Goal: Transaction & Acquisition: Obtain resource

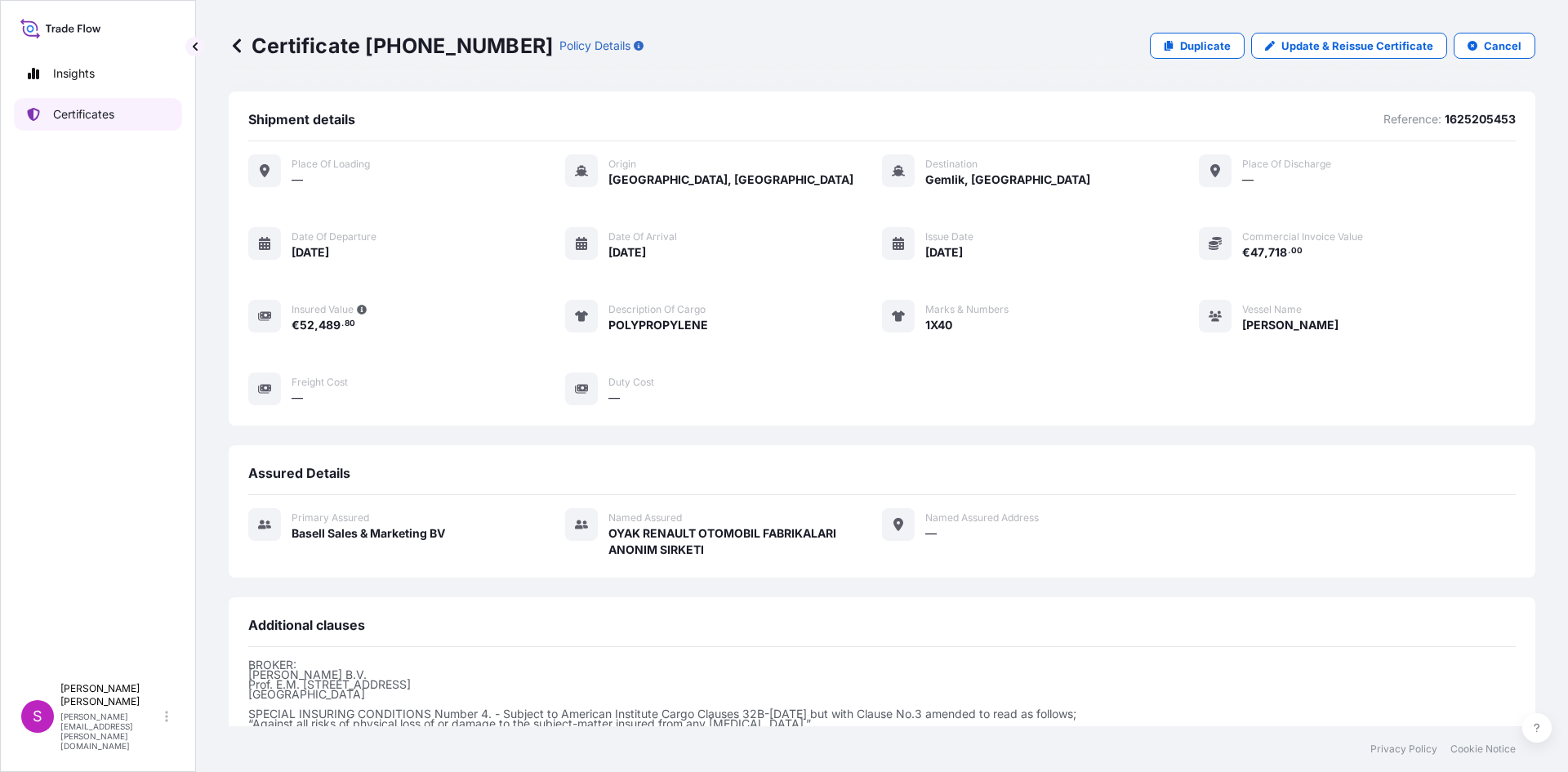
click at [98, 106] on p "Certificates" at bounding box center [83, 114] width 61 height 16
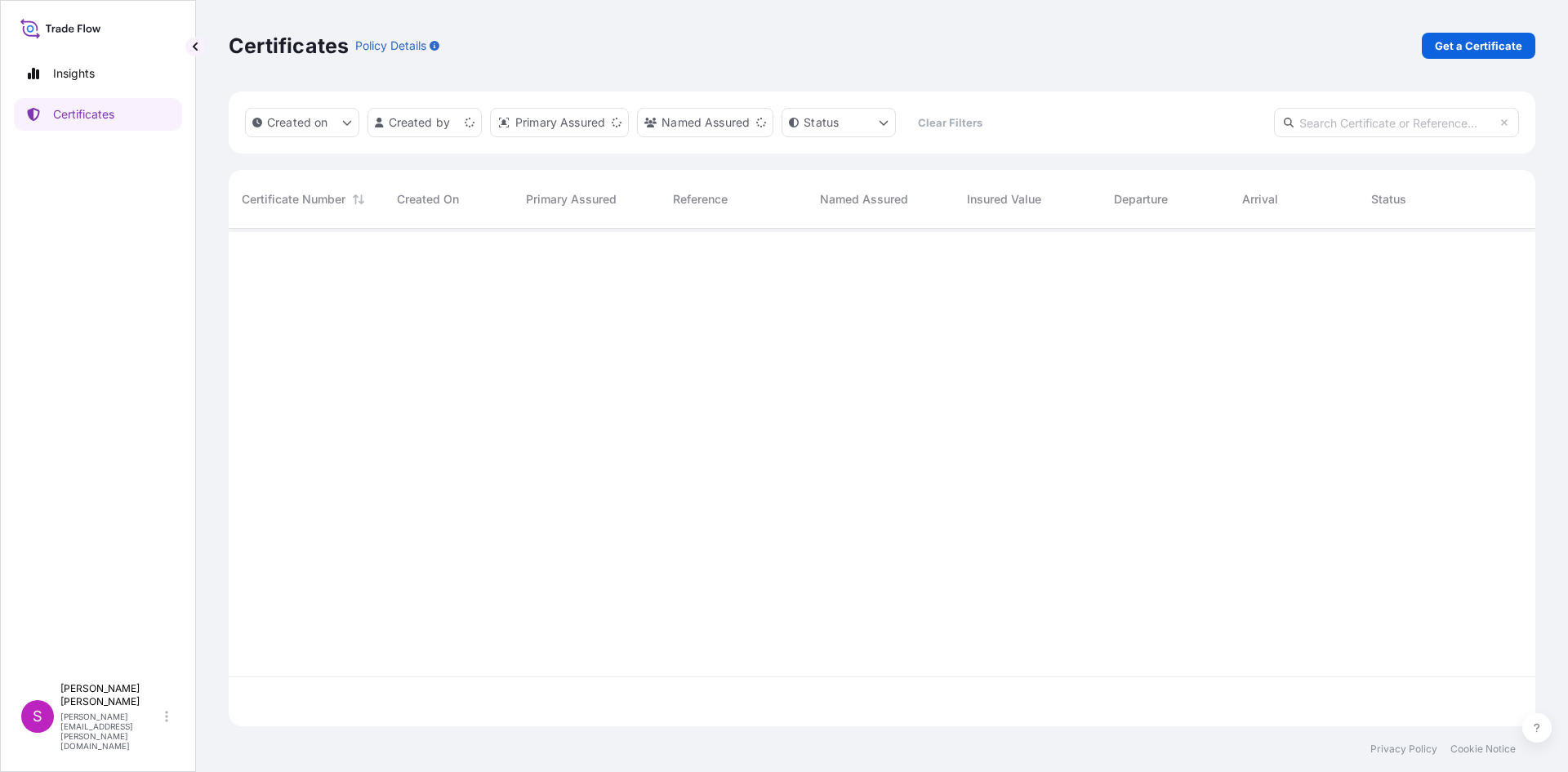
scroll to position [494, 1294]
click at [1458, 44] on p "Get a Certificate" at bounding box center [1478, 45] width 88 height 16
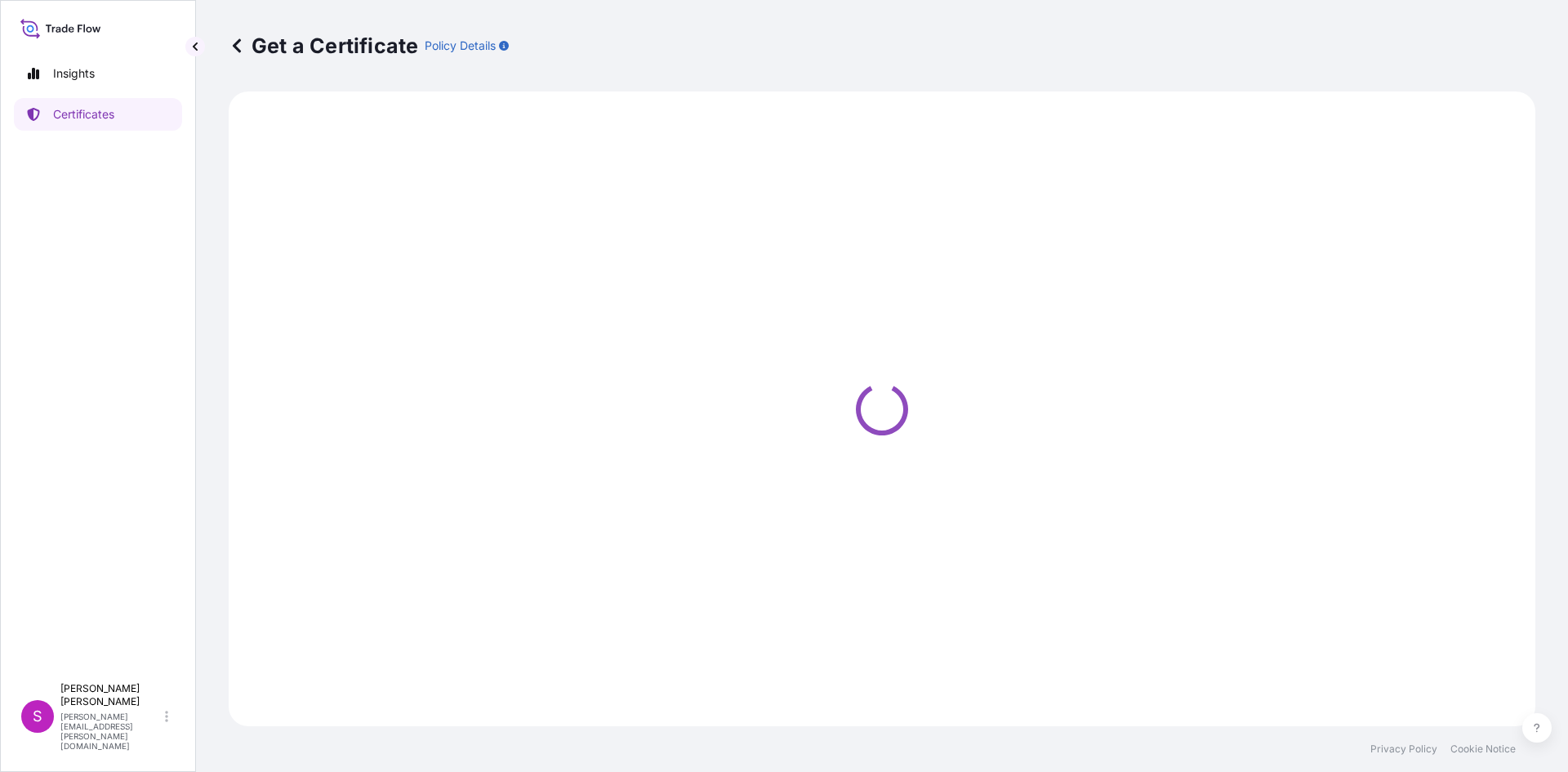
select select "Sea"
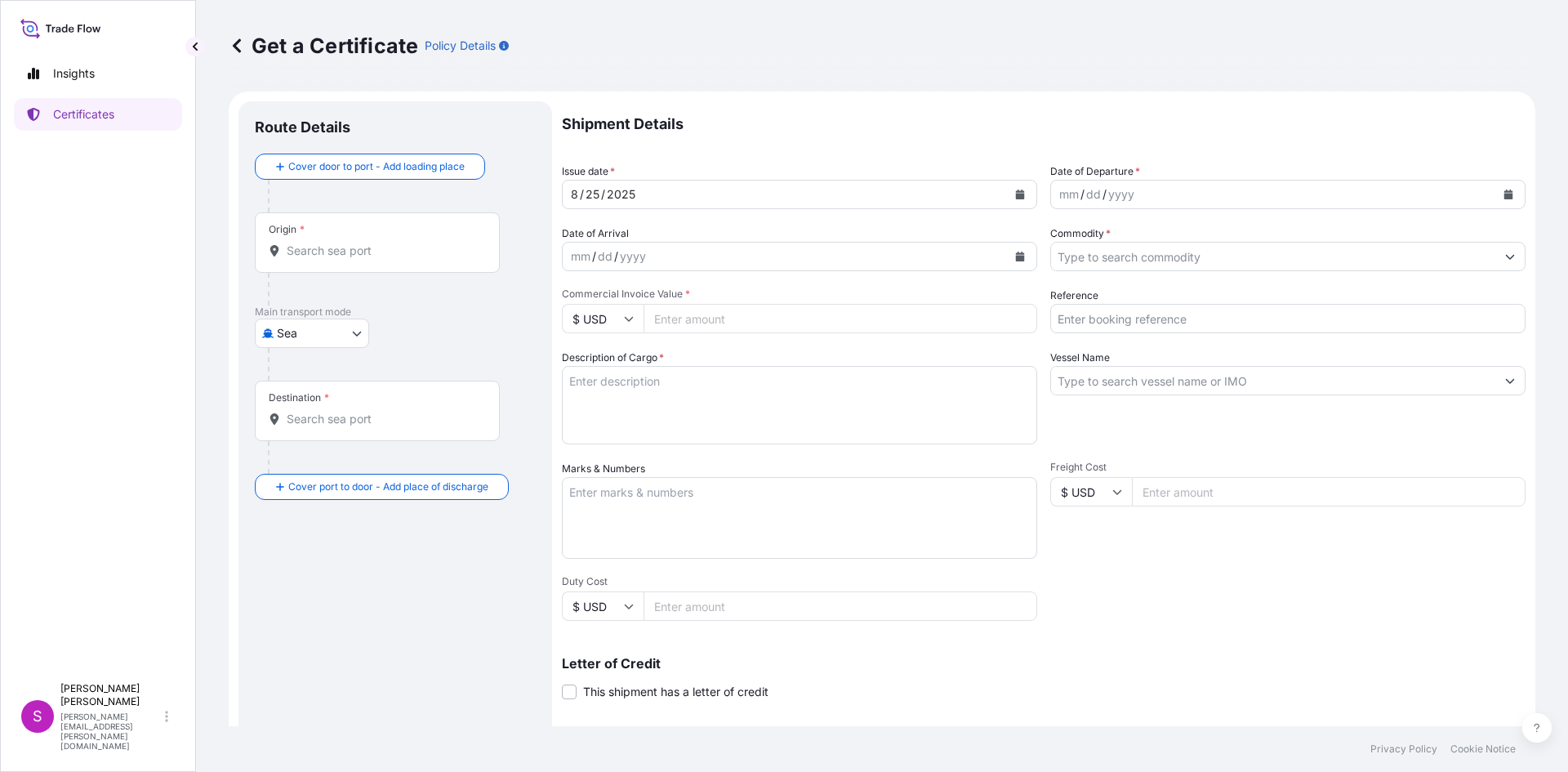
drag, startPoint x: 300, startPoint y: 268, endPoint x: 309, endPoint y: 260, distance: 12.0
click at [309, 260] on div "Origin *" at bounding box center [377, 242] width 245 height 61
click at [309, 259] on input "Origin *" at bounding box center [382, 250] width 193 height 16
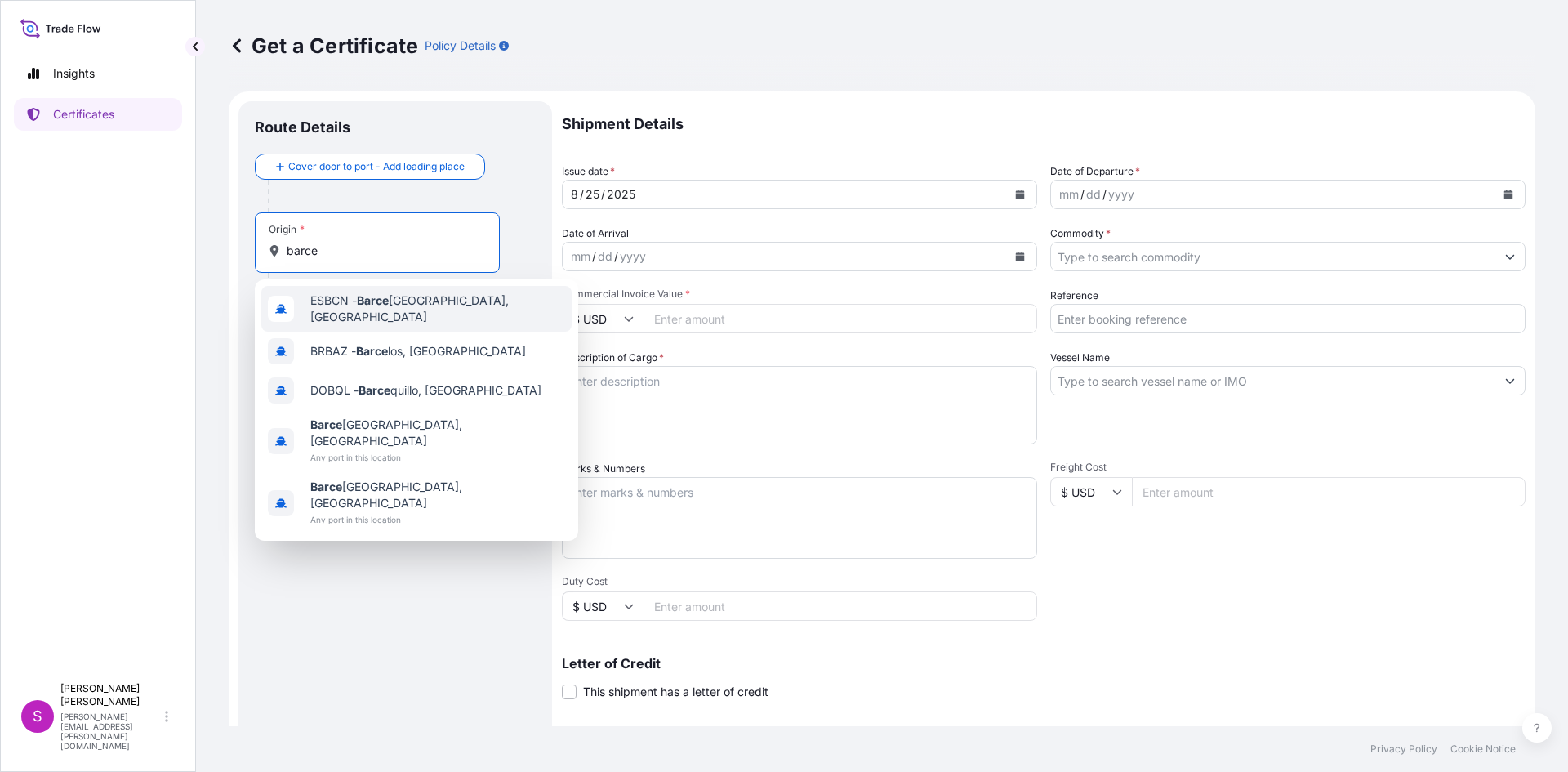
click at [355, 303] on span "ESBCN - [PERSON_NAME], [GEOGRAPHIC_DATA]" at bounding box center [438, 308] width 255 height 33
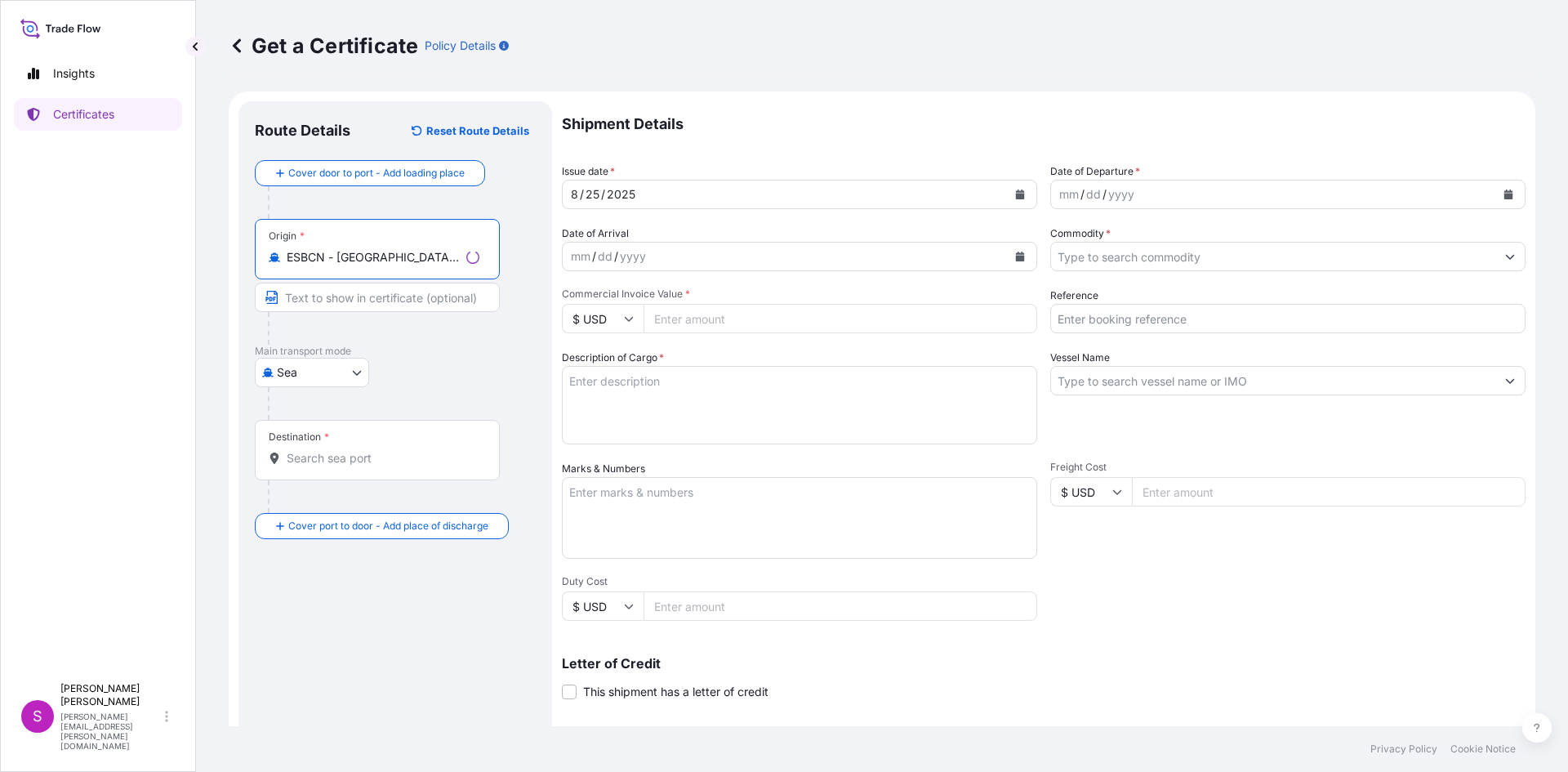
type input "ESBCN - [GEOGRAPHIC_DATA], [GEOGRAPHIC_DATA]"
click at [304, 467] on div "Destination *" at bounding box center [377, 450] width 245 height 61
click at [304, 466] on input "Destination *" at bounding box center [382, 458] width 193 height 16
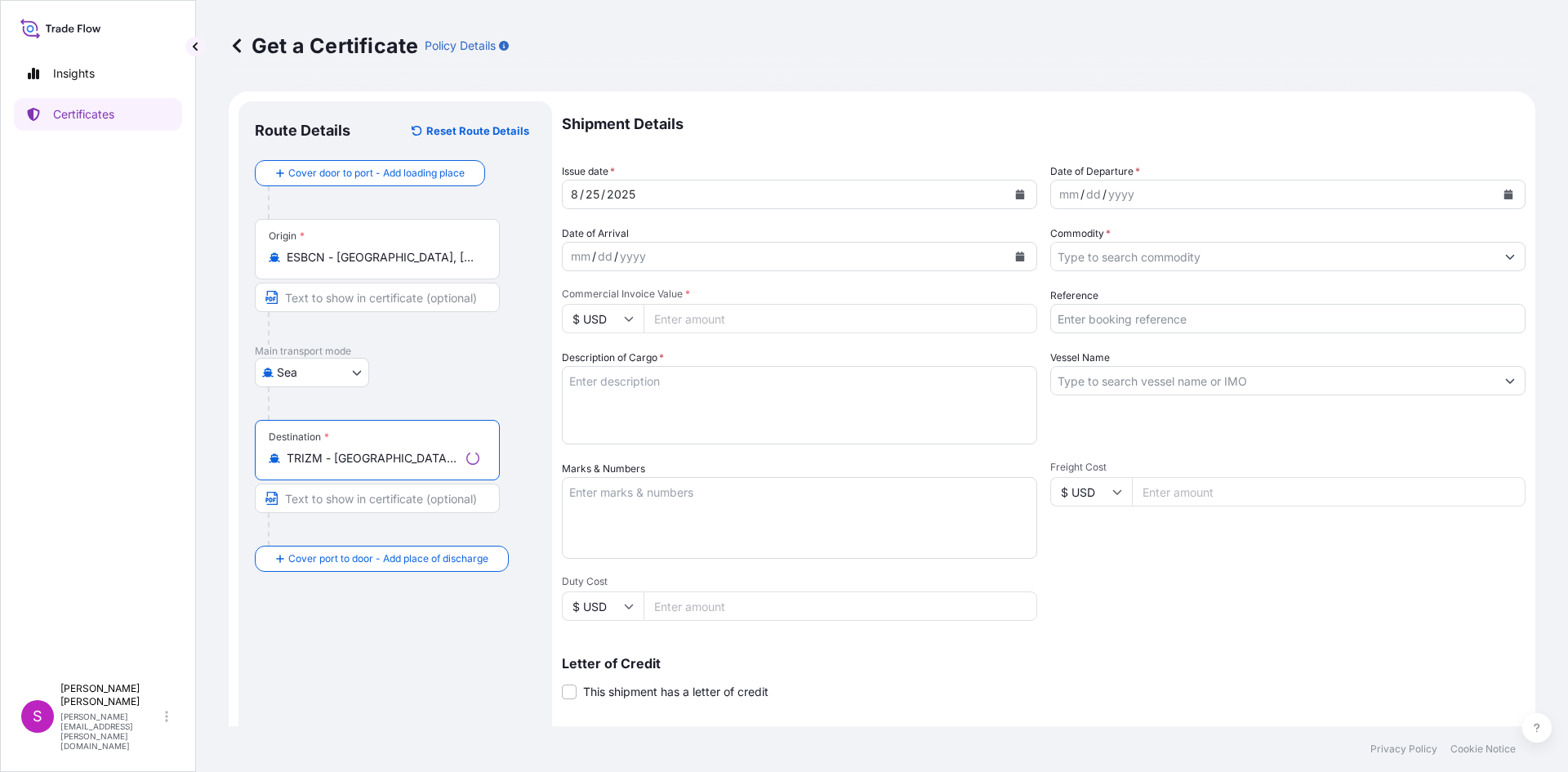
type input "TRIZM - [GEOGRAPHIC_DATA], [GEOGRAPHIC_DATA]"
click at [1173, 186] on div "mm / dd / yyyy" at bounding box center [1273, 194] width 444 height 29
click at [1504, 195] on icon "Calendar" at bounding box center [1508, 194] width 9 height 10
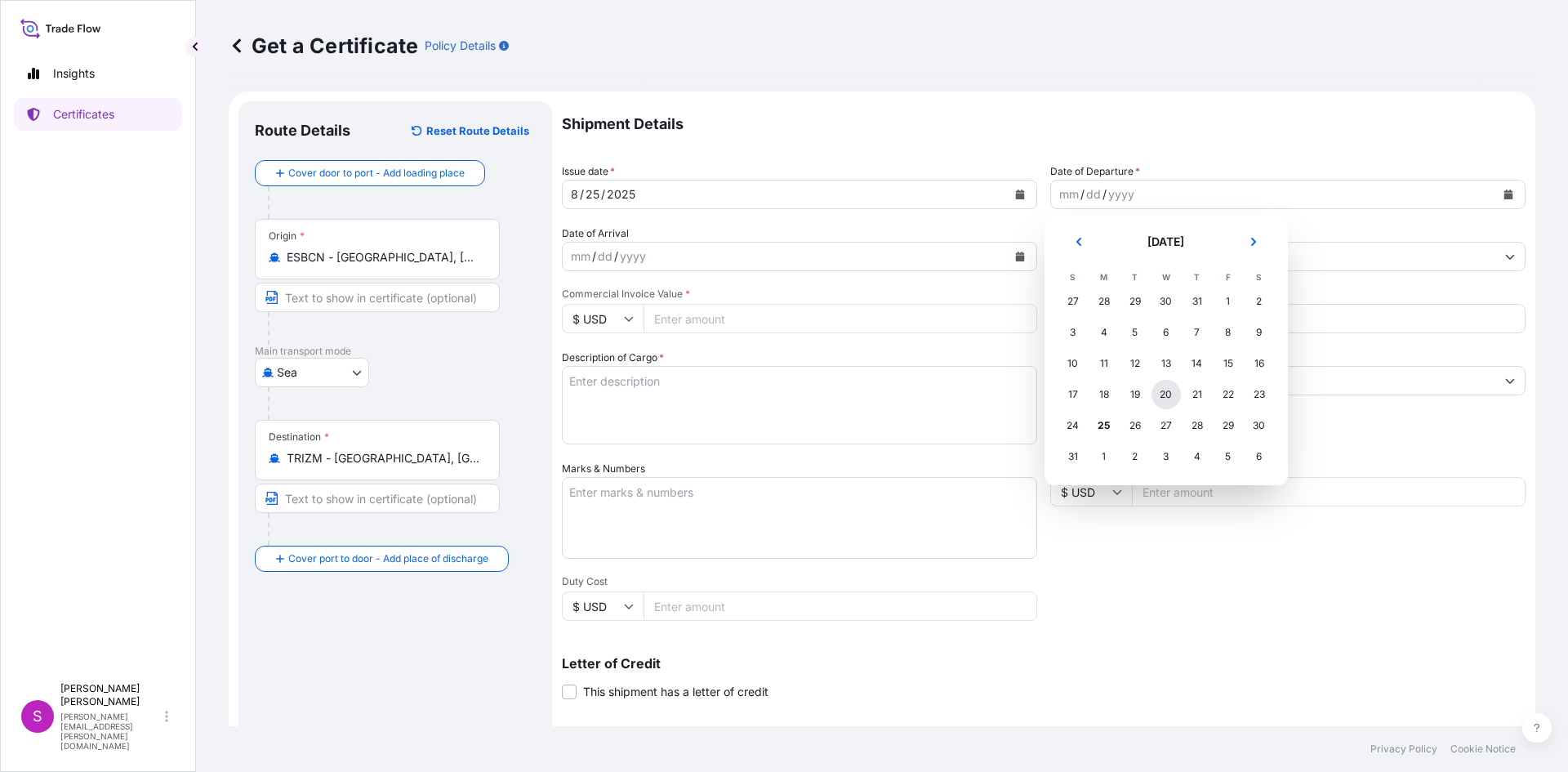
click at [1174, 391] on div "20" at bounding box center [1166, 394] width 29 height 29
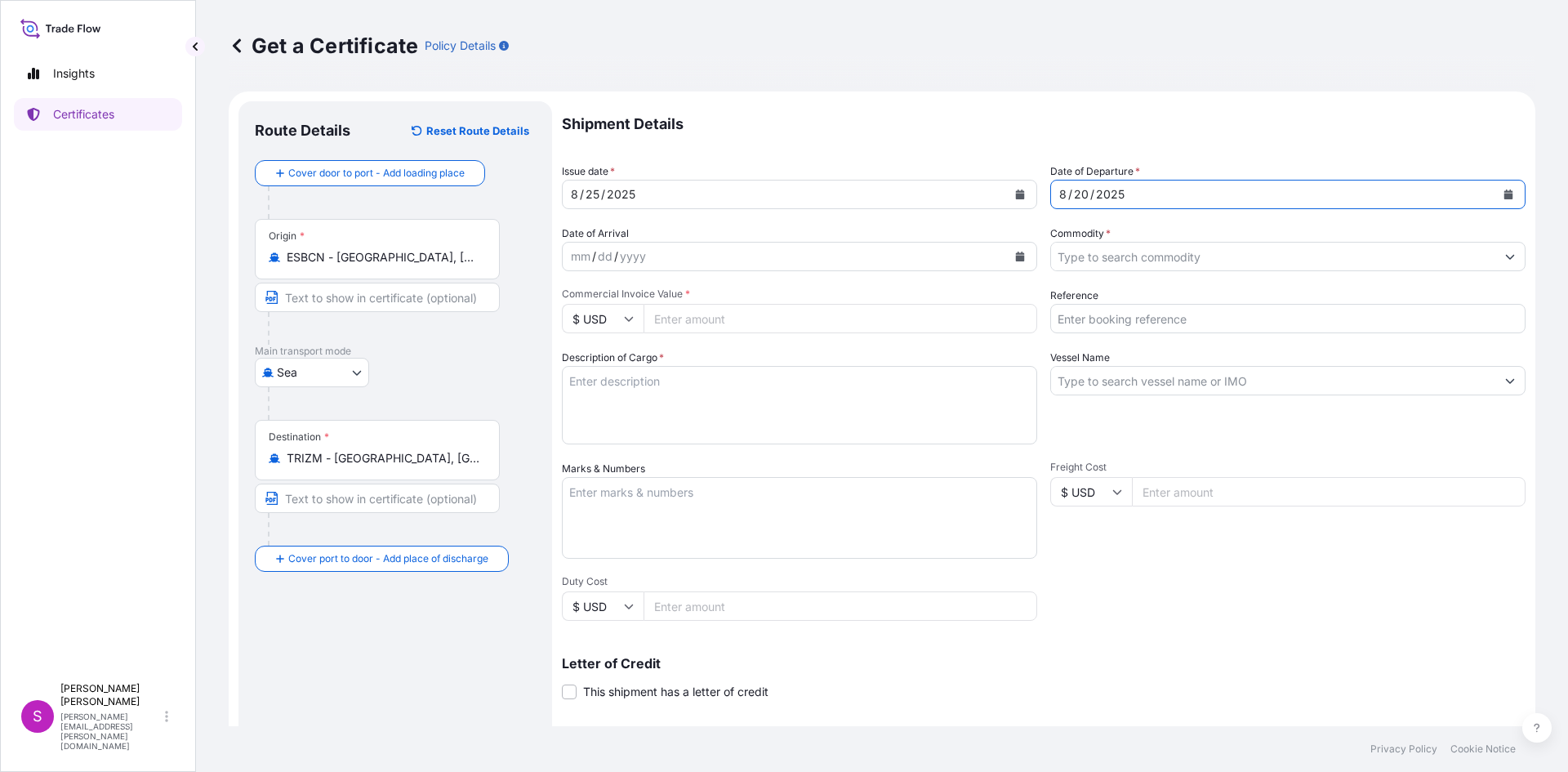
click at [1015, 259] on icon "Calendar" at bounding box center [1020, 257] width 10 height 10
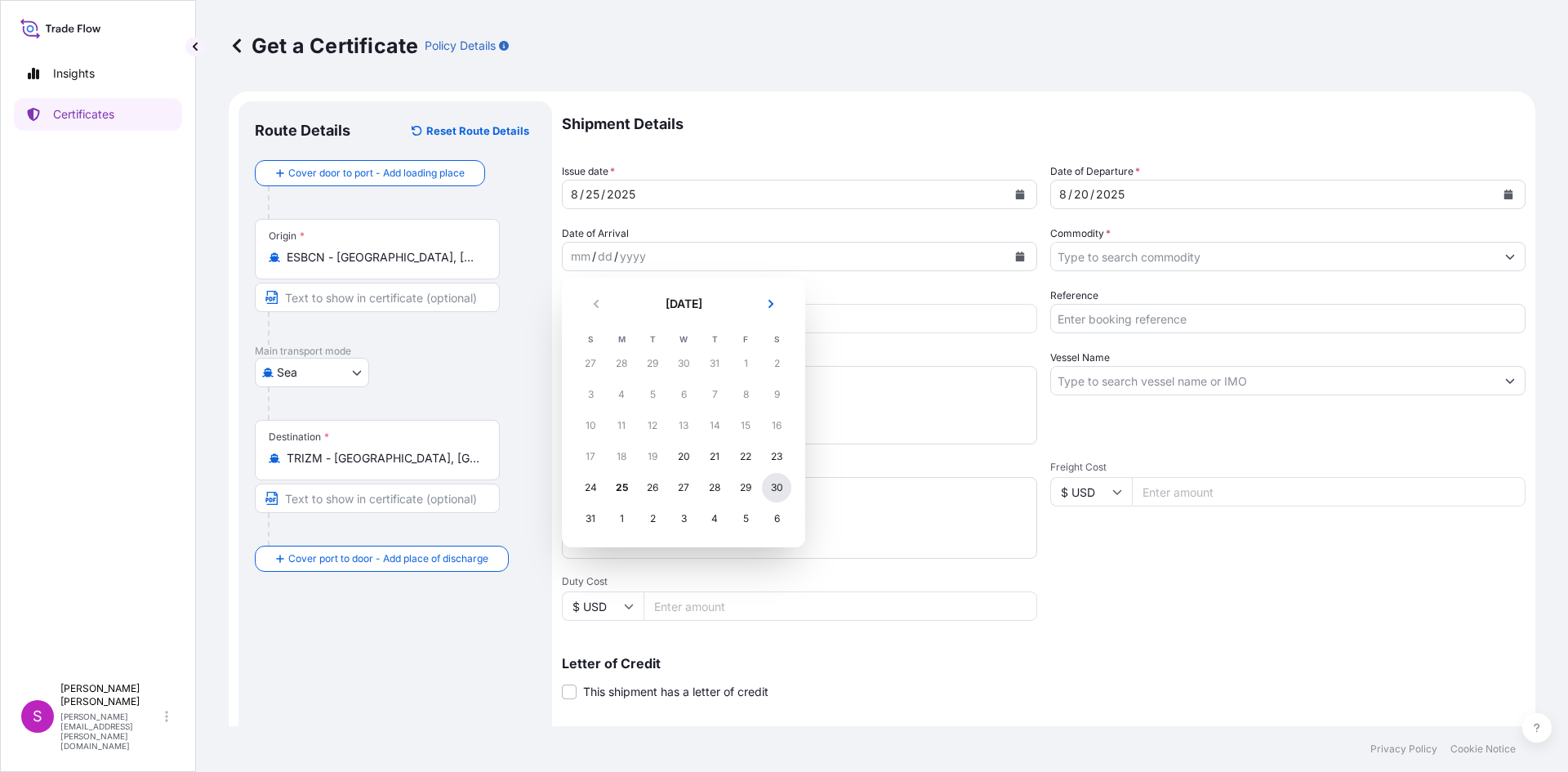
click at [778, 491] on div "30" at bounding box center [776, 487] width 29 height 29
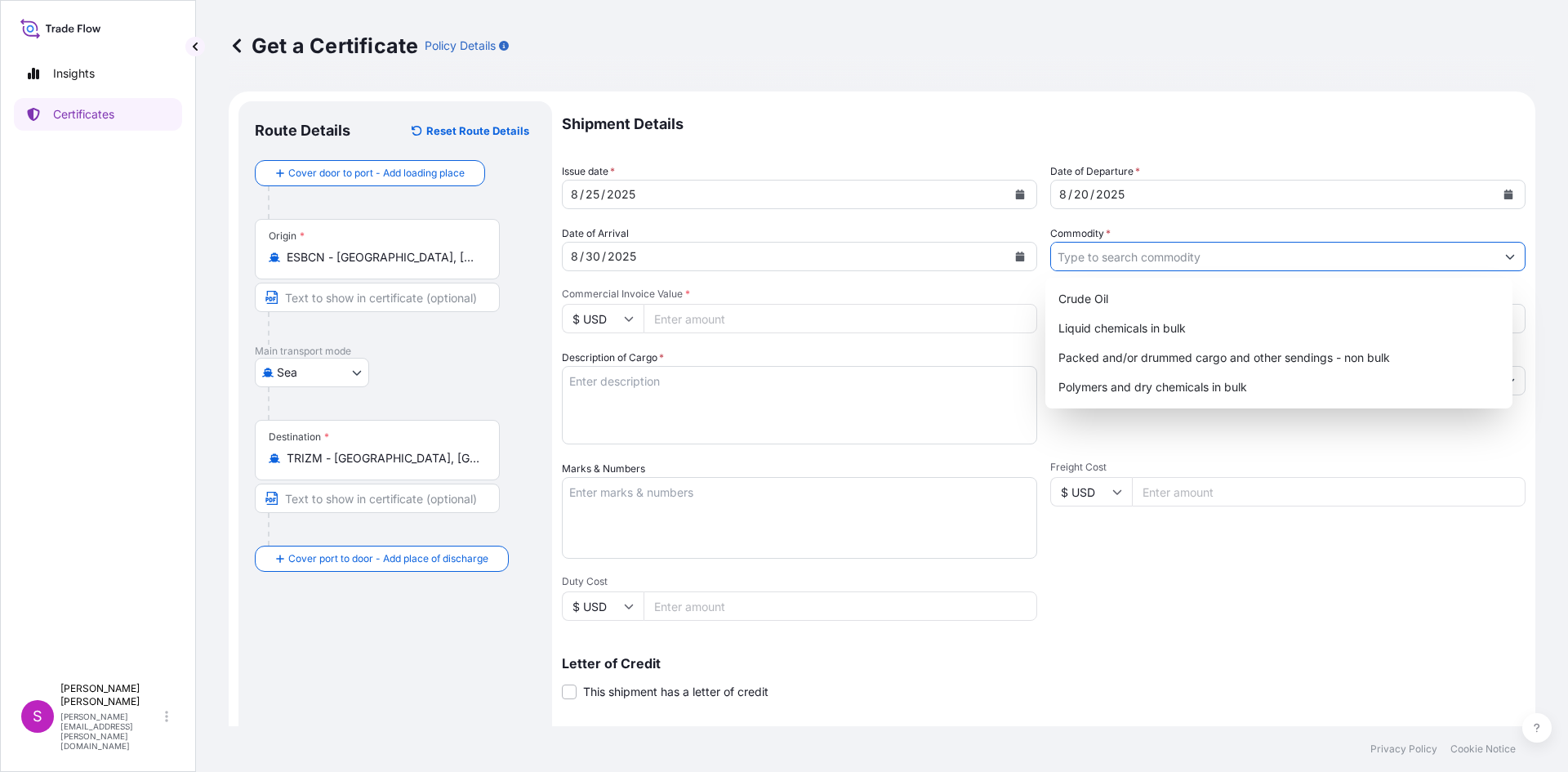
click at [1151, 254] on input "Commodity *" at bounding box center [1273, 256] width 444 height 29
click at [1256, 353] on div "Packed and/or drummed cargo and other sendings - non bulk" at bounding box center [1278, 357] width 454 height 29
type input "Packed and/or drummed cargo and other sendings - non bulk"
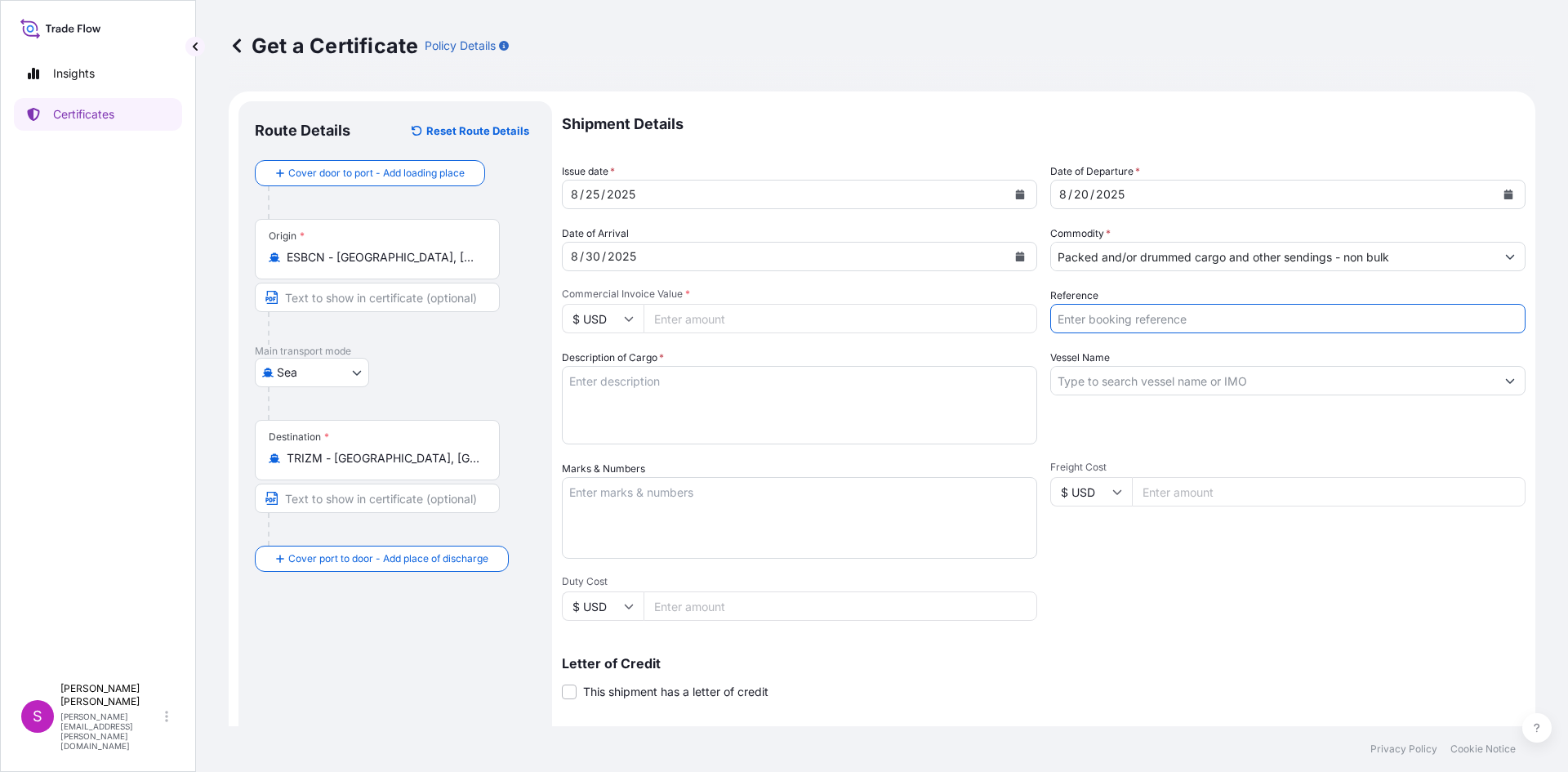
click at [1087, 322] on input "Reference" at bounding box center [1288, 318] width 476 height 29
type input "1625206168"
click at [625, 317] on icon at bounding box center [629, 319] width 10 height 10
drag, startPoint x: 601, startPoint y: 365, endPoint x: 668, endPoint y: 338, distance: 72.2
click at [602, 365] on div "€ EUR" at bounding box center [602, 363] width 68 height 31
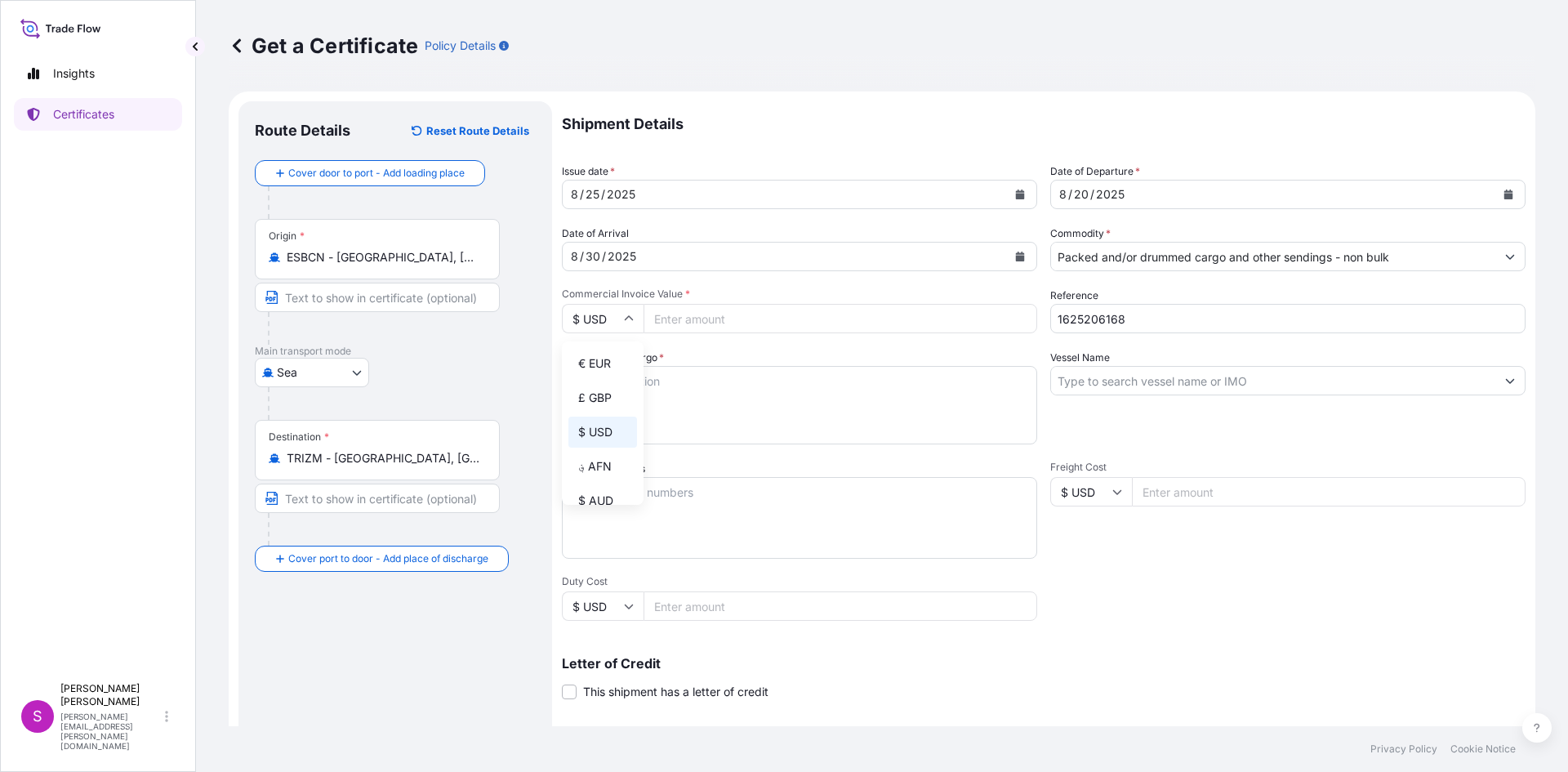
type input "€ EUR"
click at [694, 320] on input "Commercial Invoice Value *" at bounding box center [840, 318] width 394 height 29
type input "459360"
click at [708, 396] on textarea "Description of Cargo *" at bounding box center [799, 405] width 476 height 78
type textarea "polypropylene"
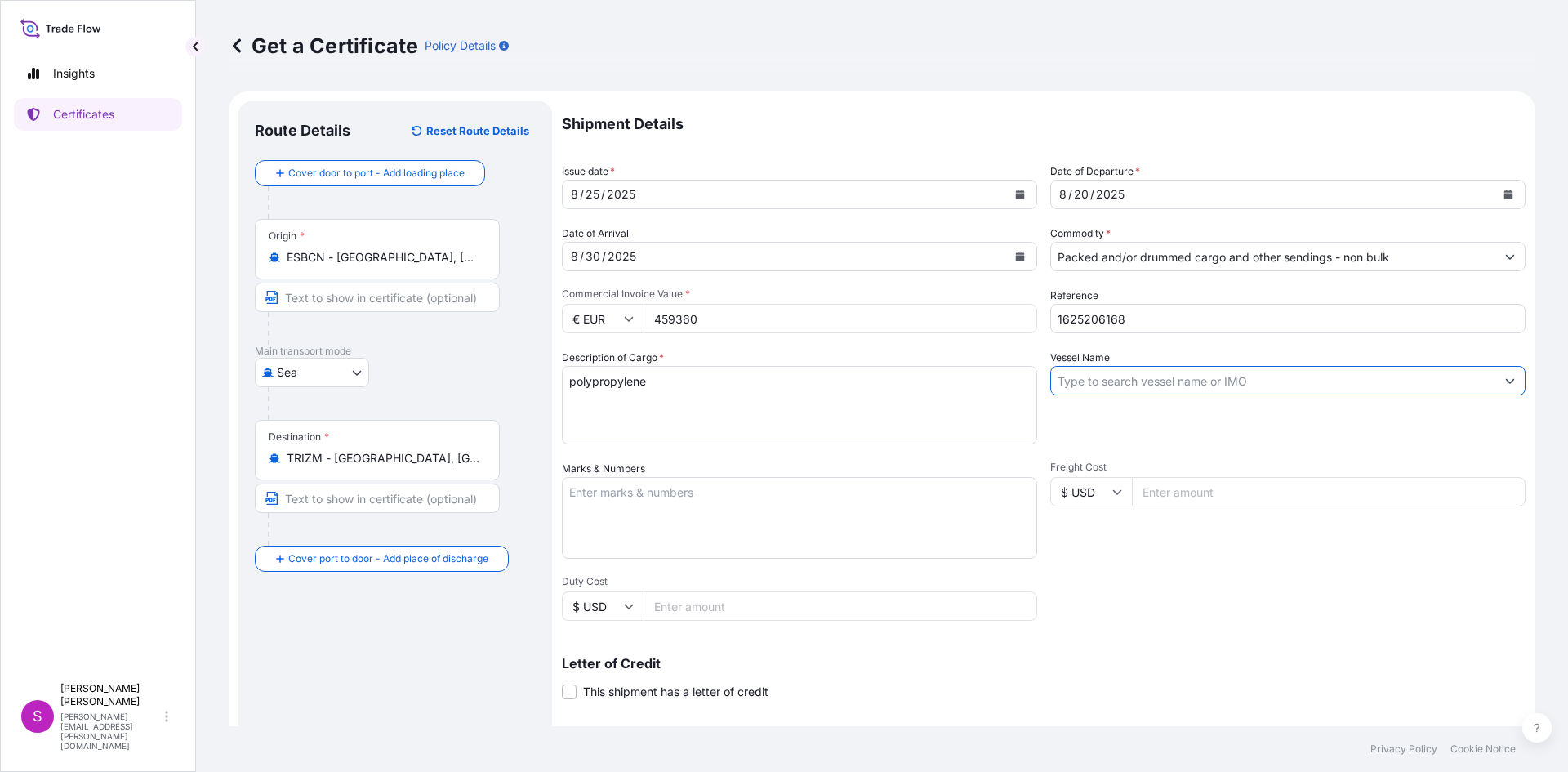
click at [1099, 381] on input "Vessel Name" at bounding box center [1273, 381] width 444 height 29
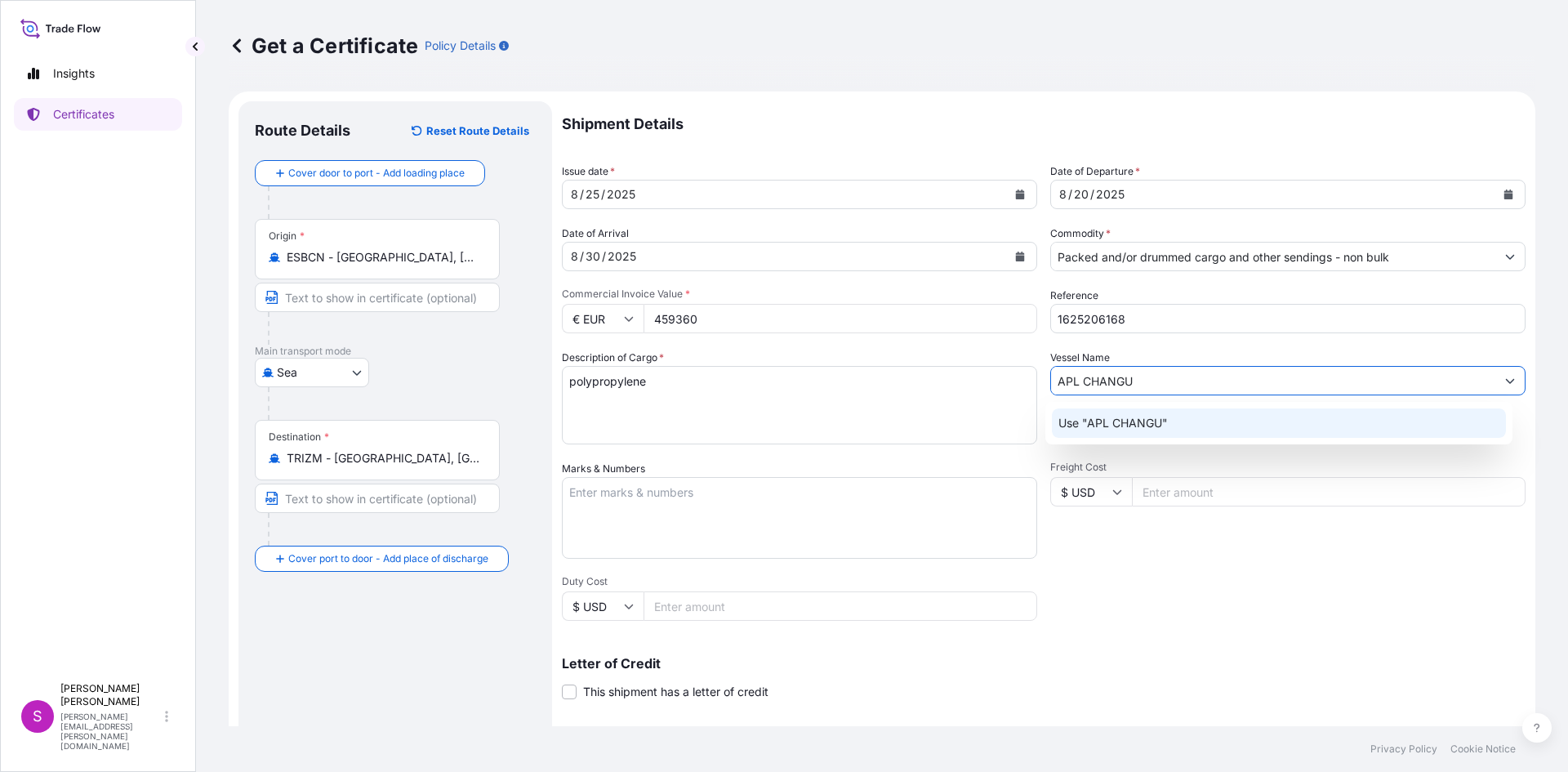
click at [1149, 430] on p "Use "APL CHANGU"" at bounding box center [1113, 423] width 109 height 16
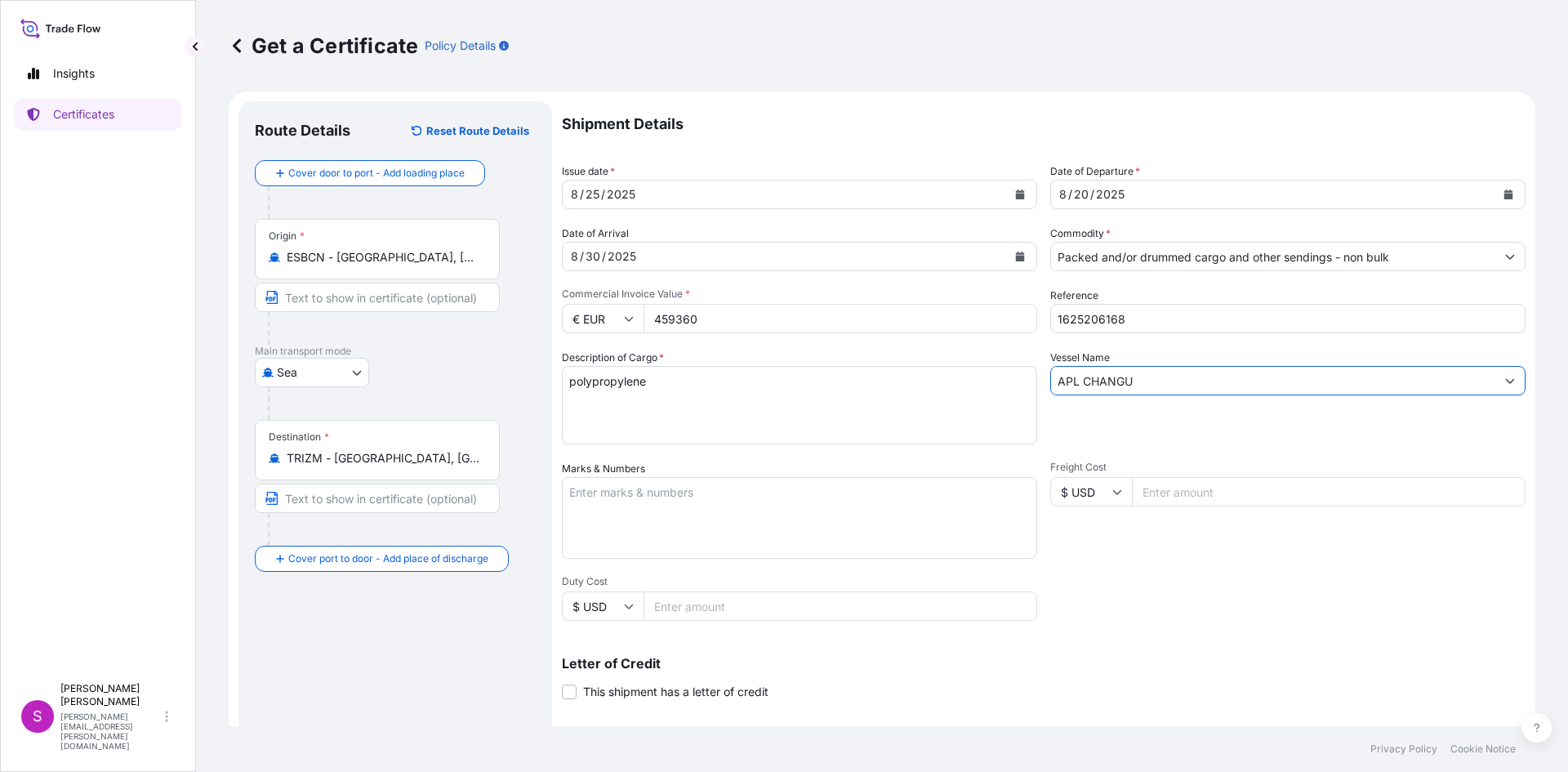
type input "APL CHANGU"
click at [641, 507] on textarea "Marks & Numbers" at bounding box center [799, 518] width 476 height 82
click at [582, 494] on textarea "8C40" at bounding box center [799, 518] width 476 height 82
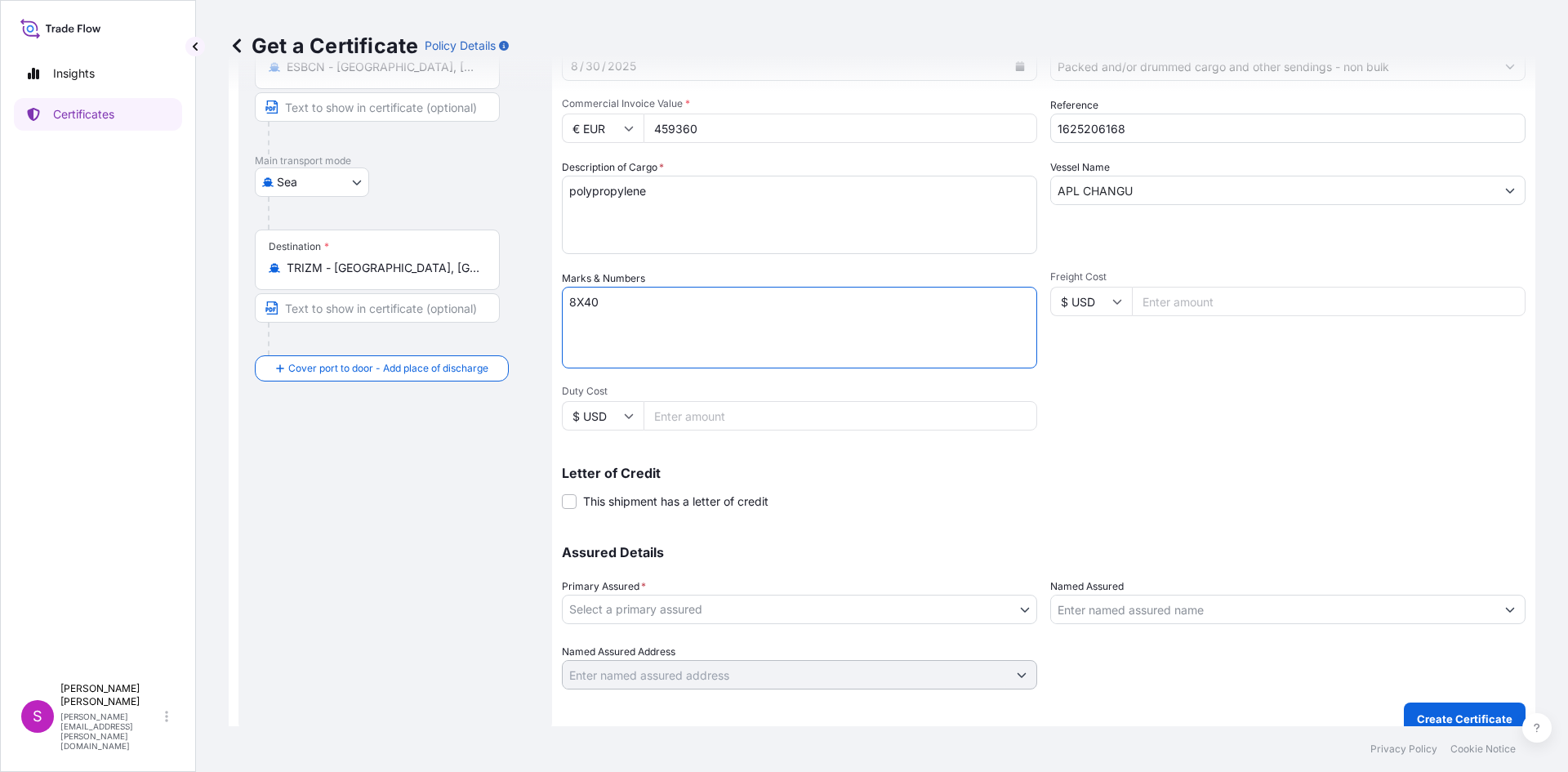
scroll to position [209, 0]
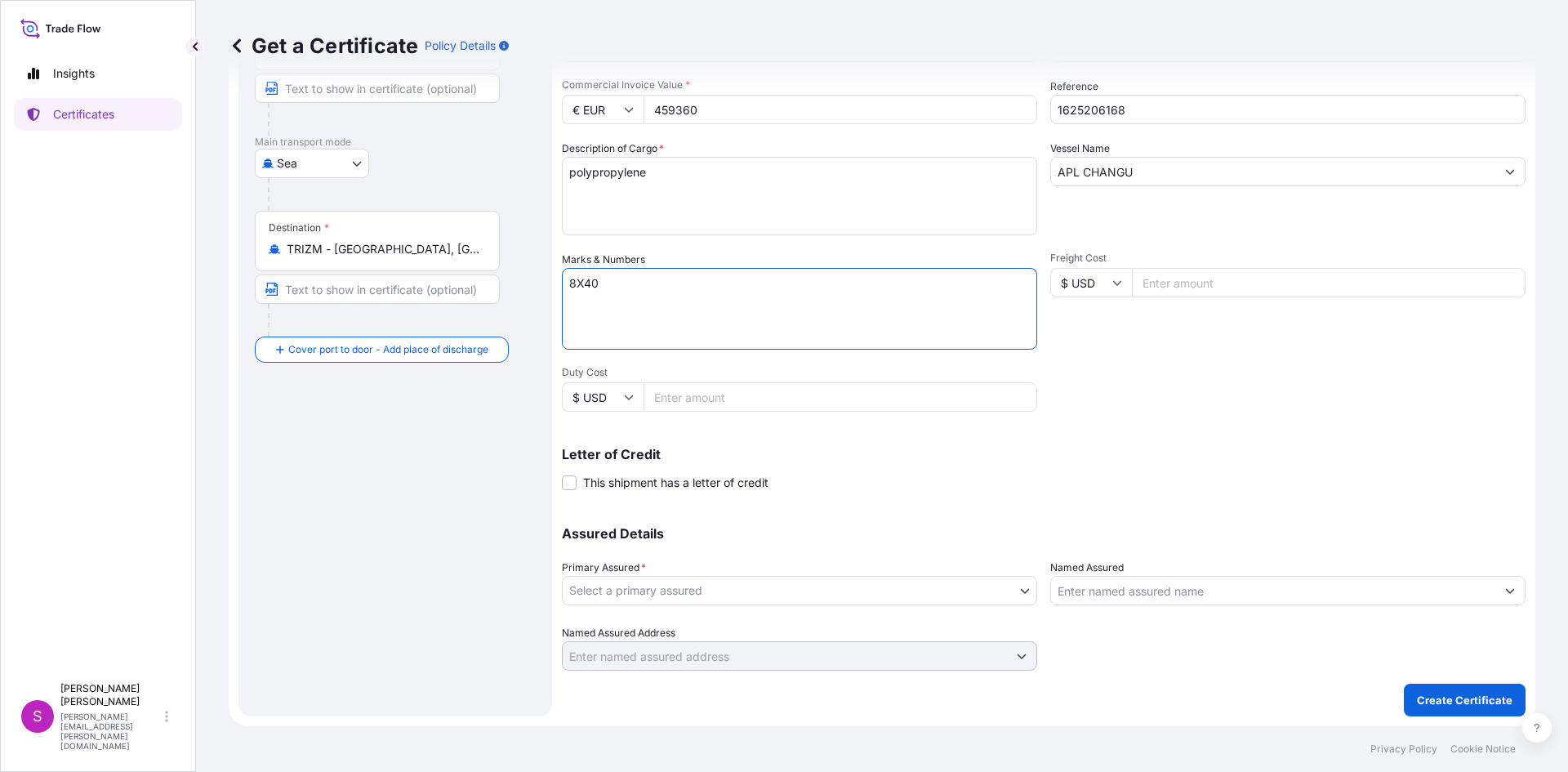
type textarea "8X40"
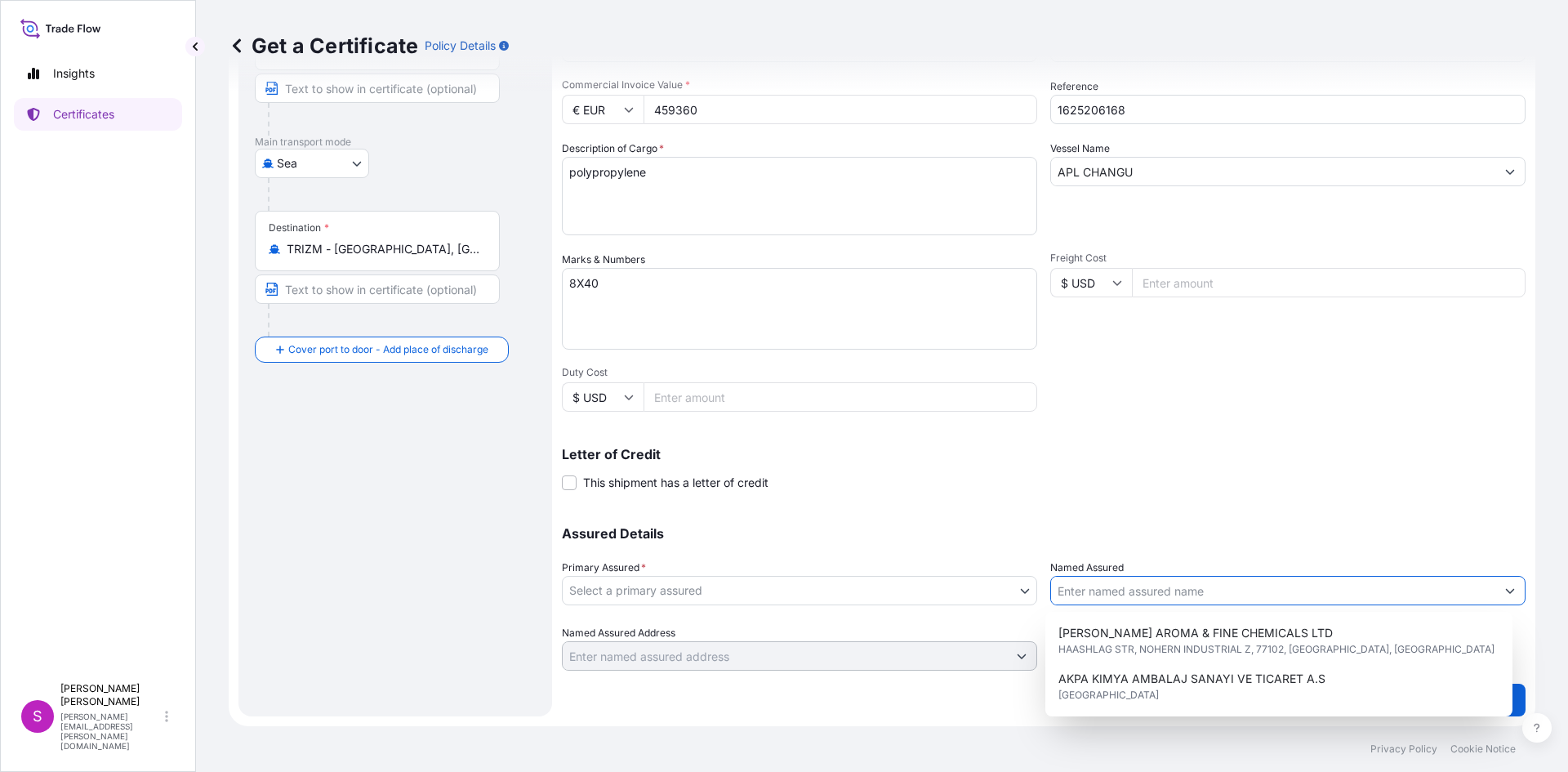
click at [1103, 585] on input "Named Assured" at bounding box center [1273, 590] width 444 height 29
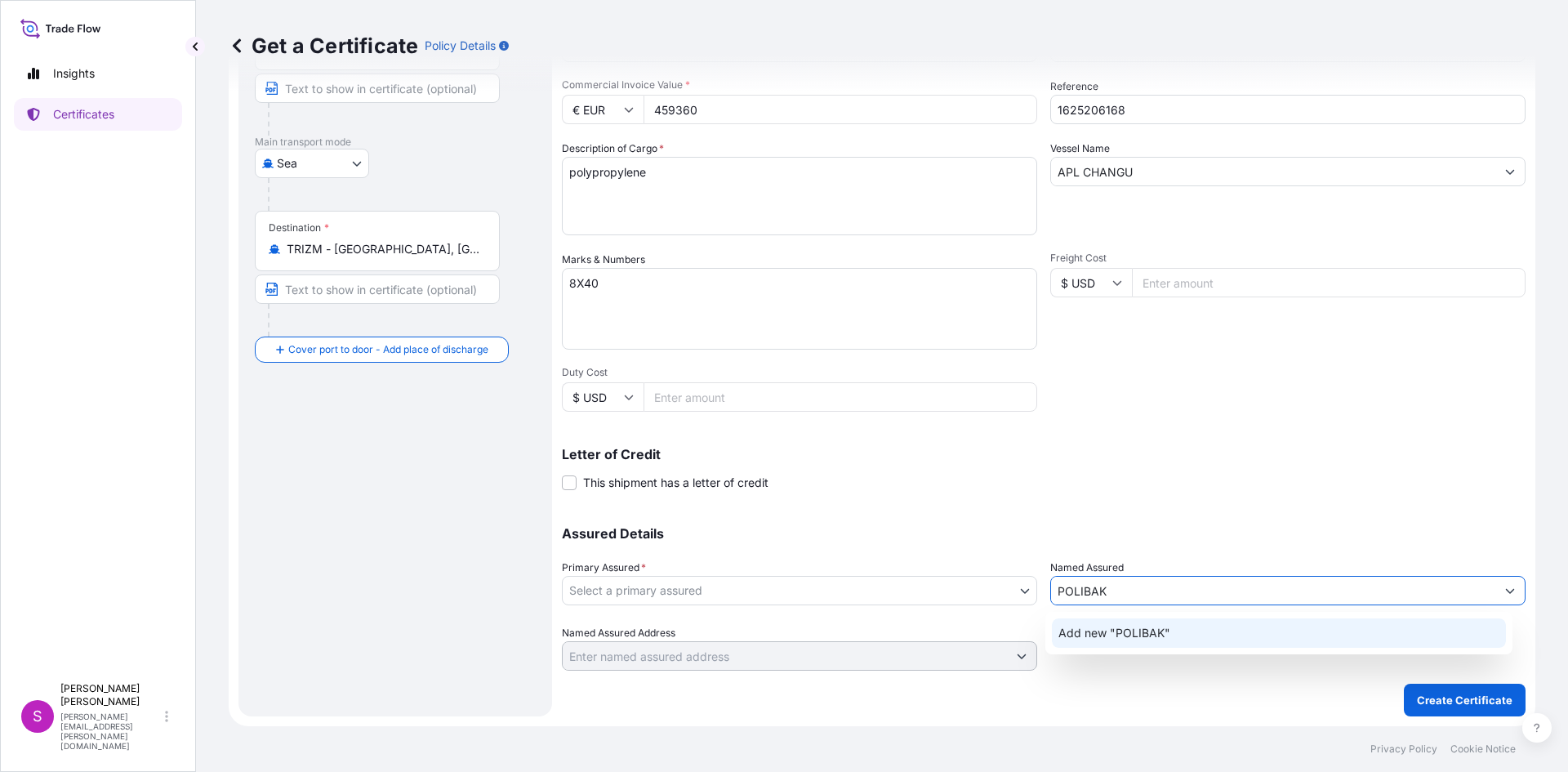
click at [1139, 639] on span "Add new "POLIBAK"" at bounding box center [1114, 632] width 112 height 16
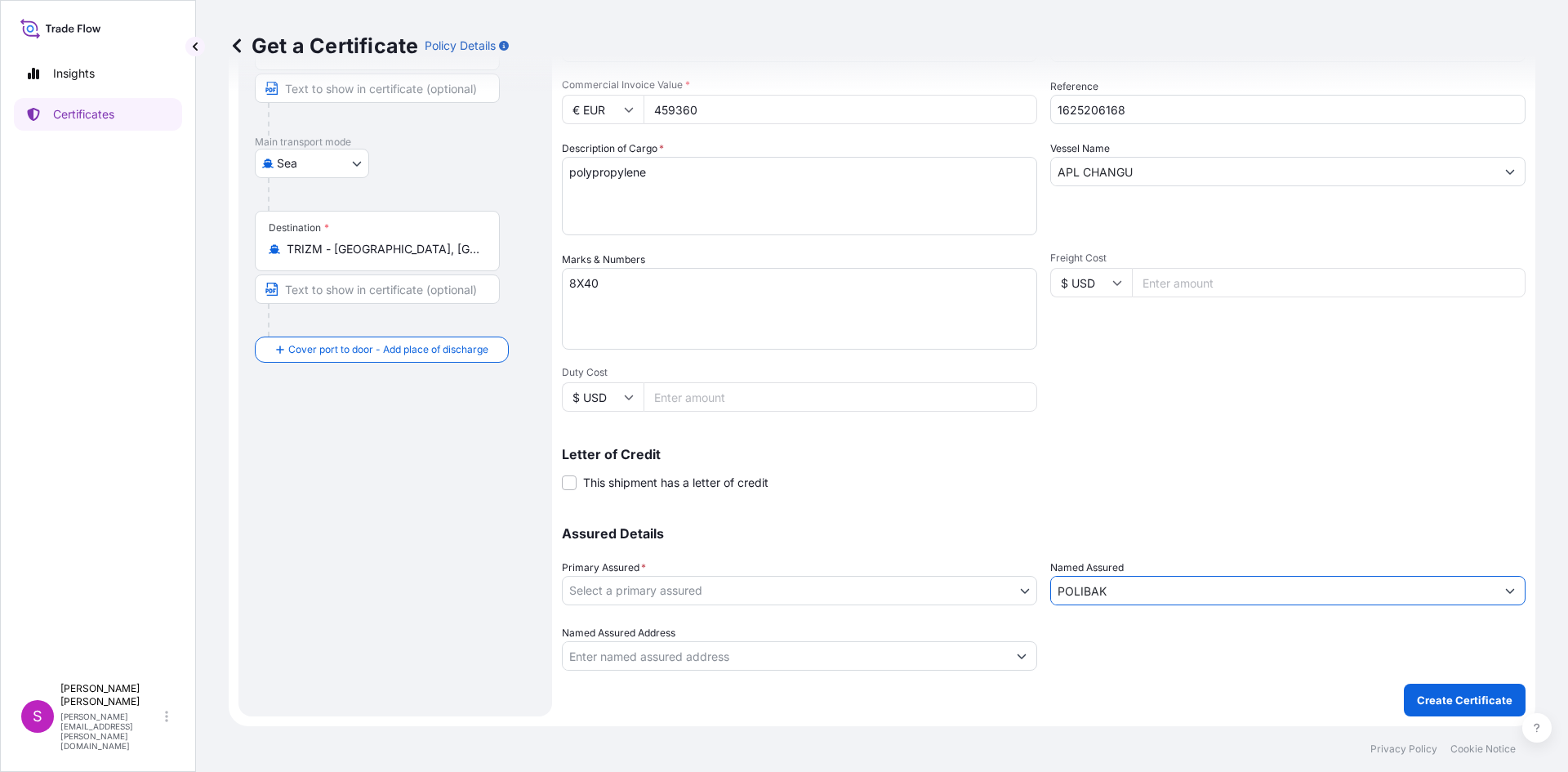
type input "POLIBAK"
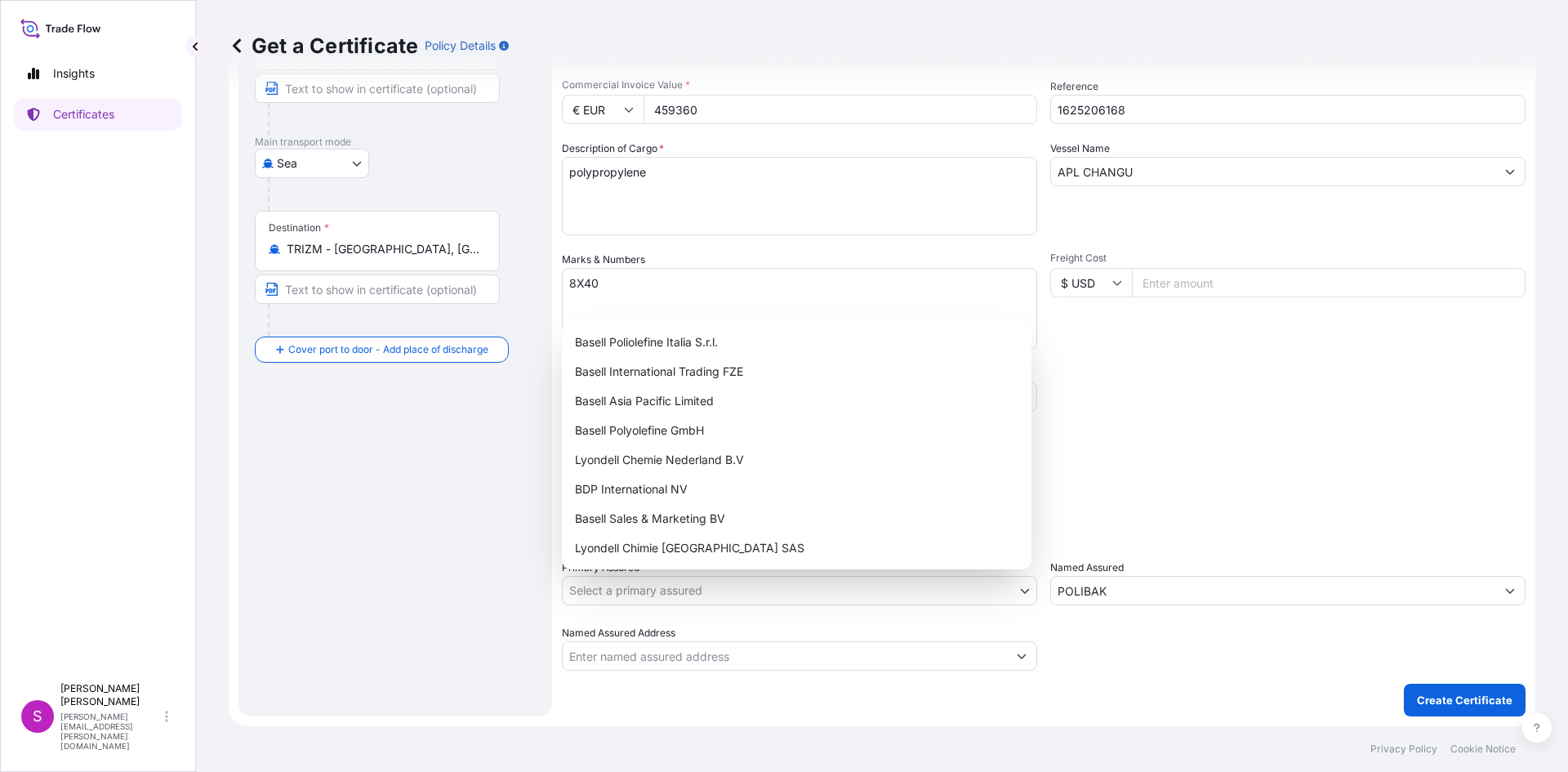
click at [722, 592] on body "6 options available. 3 options available. 0 options available. 1 option availab…" at bounding box center [784, 386] width 1568 height 772
click at [643, 514] on div "Basell Sales & Marketing BV" at bounding box center [796, 519] width 456 height 29
select select "32164"
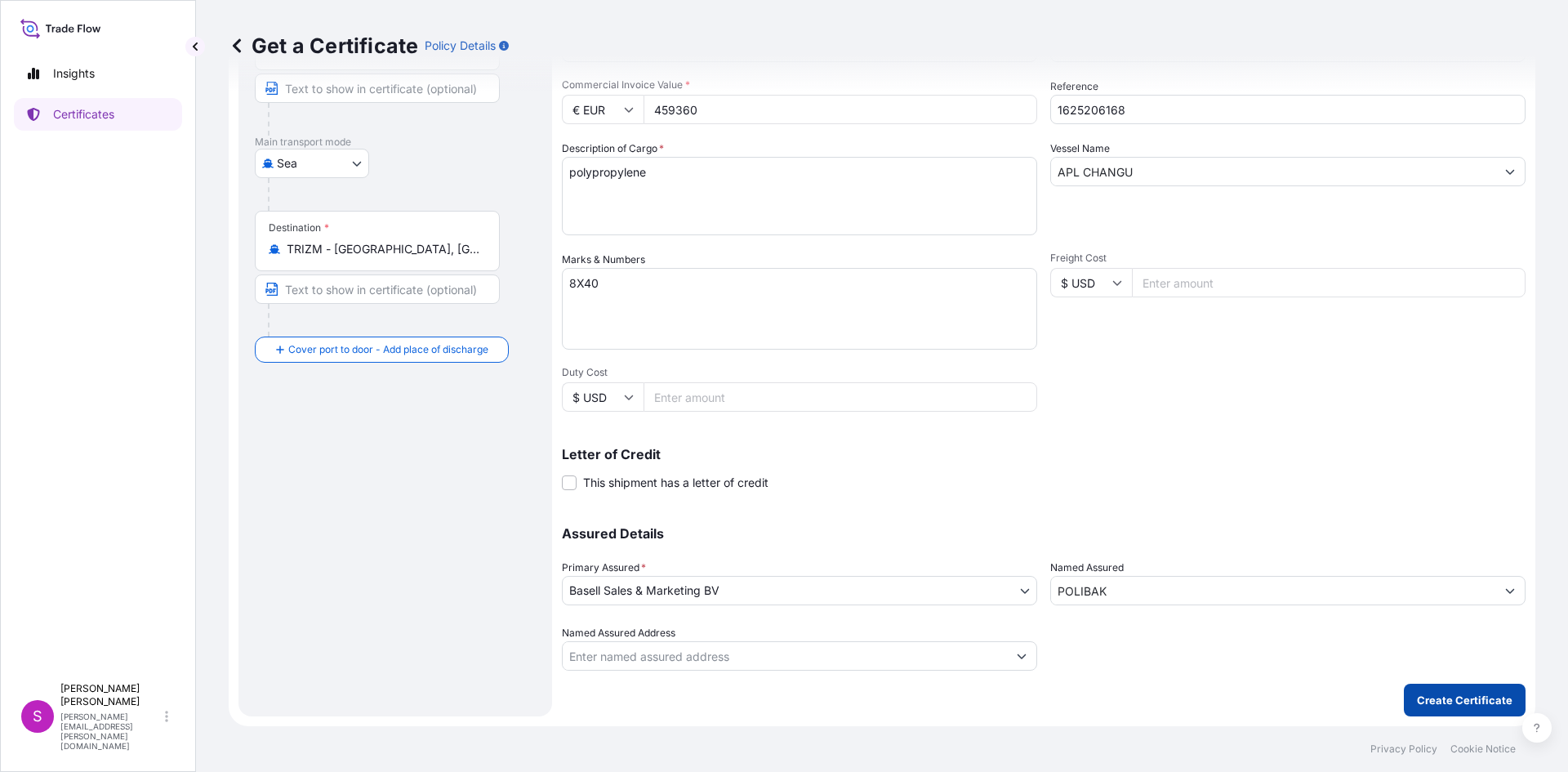
click at [1423, 697] on p "Create Certificate" at bounding box center [1464, 700] width 95 height 16
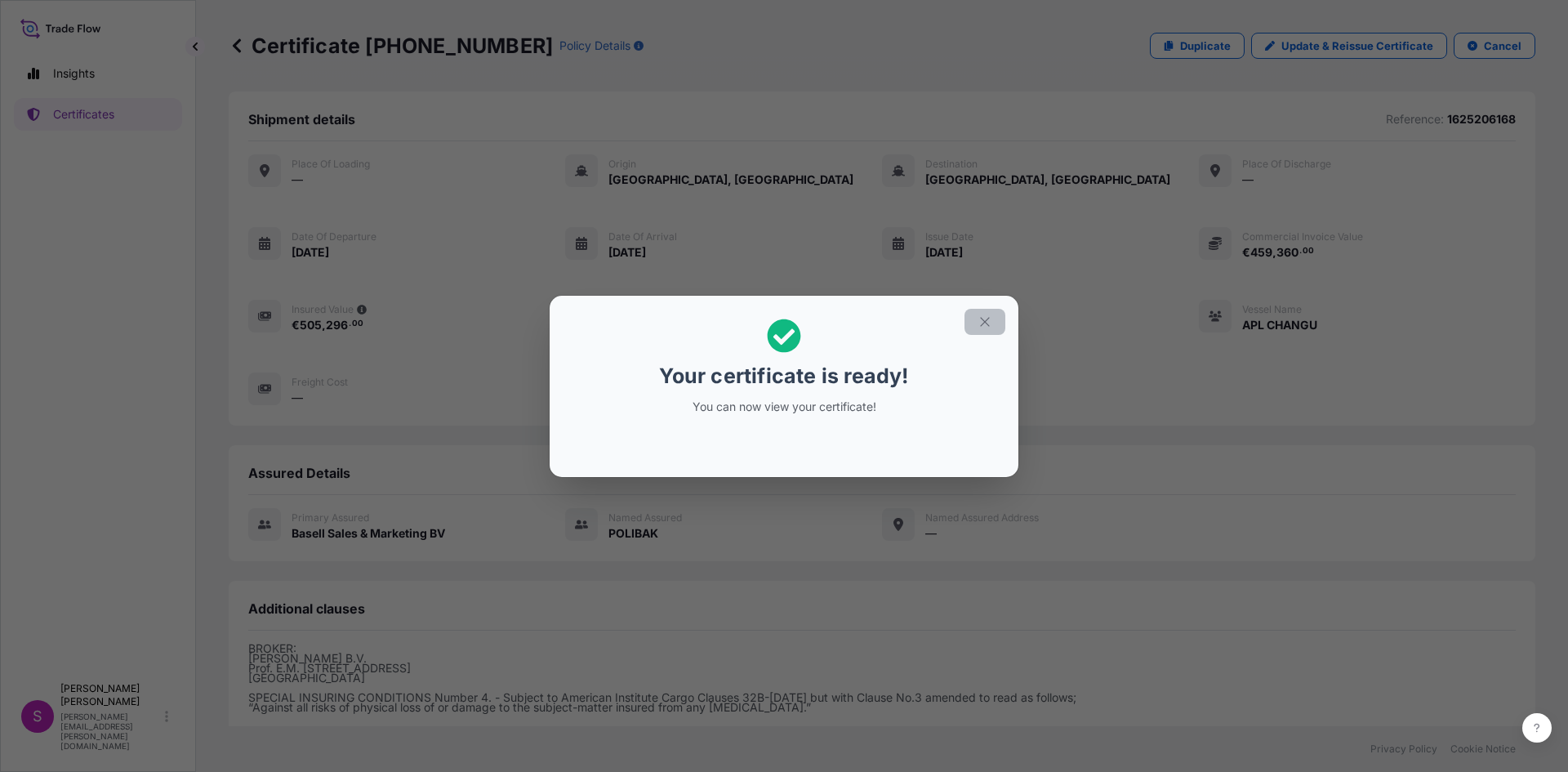
click at [985, 329] on button "button" at bounding box center [985, 322] width 41 height 26
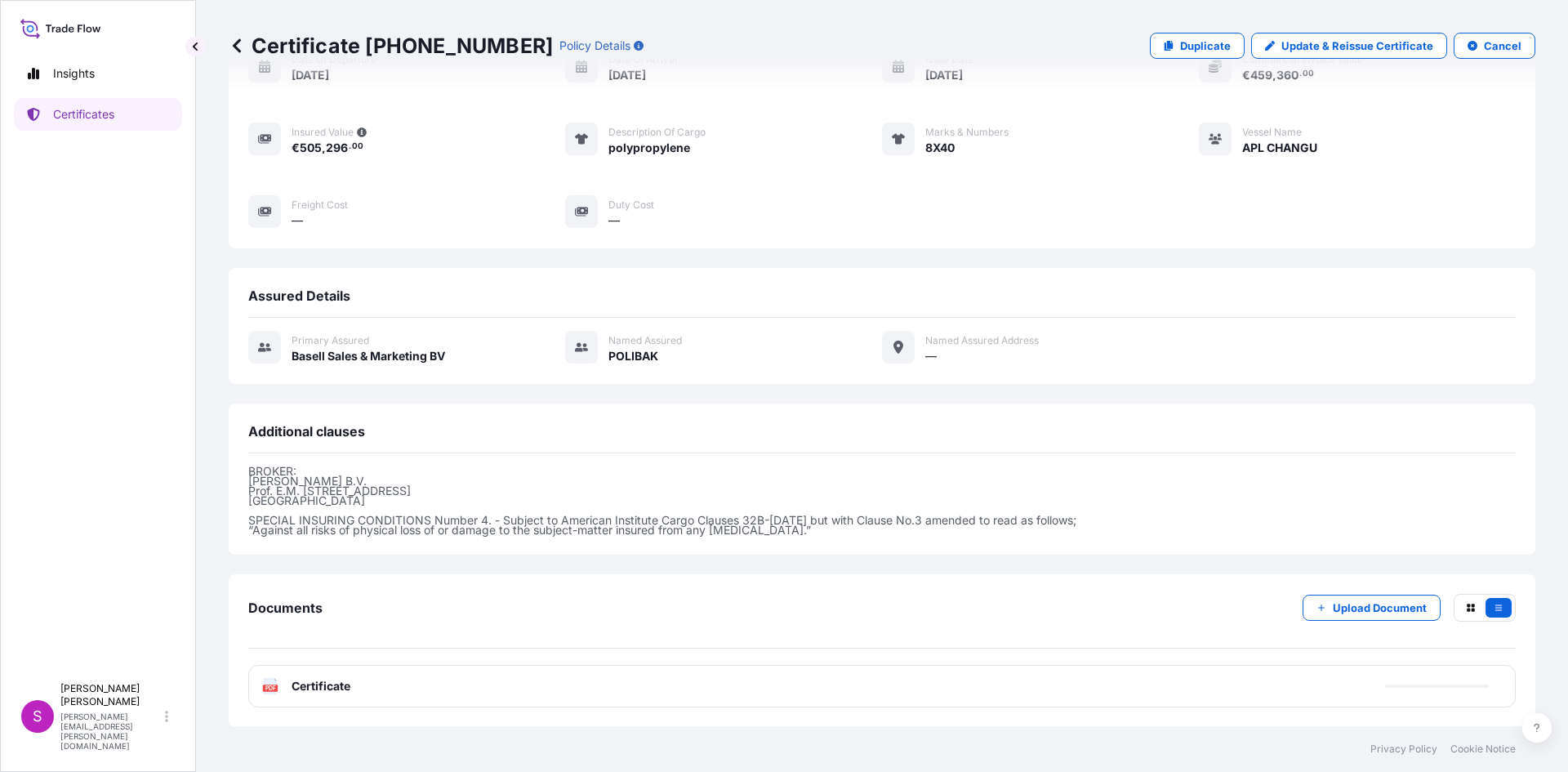
scroll to position [178, 0]
click at [270, 681] on icon at bounding box center [270, 684] width 13 height 16
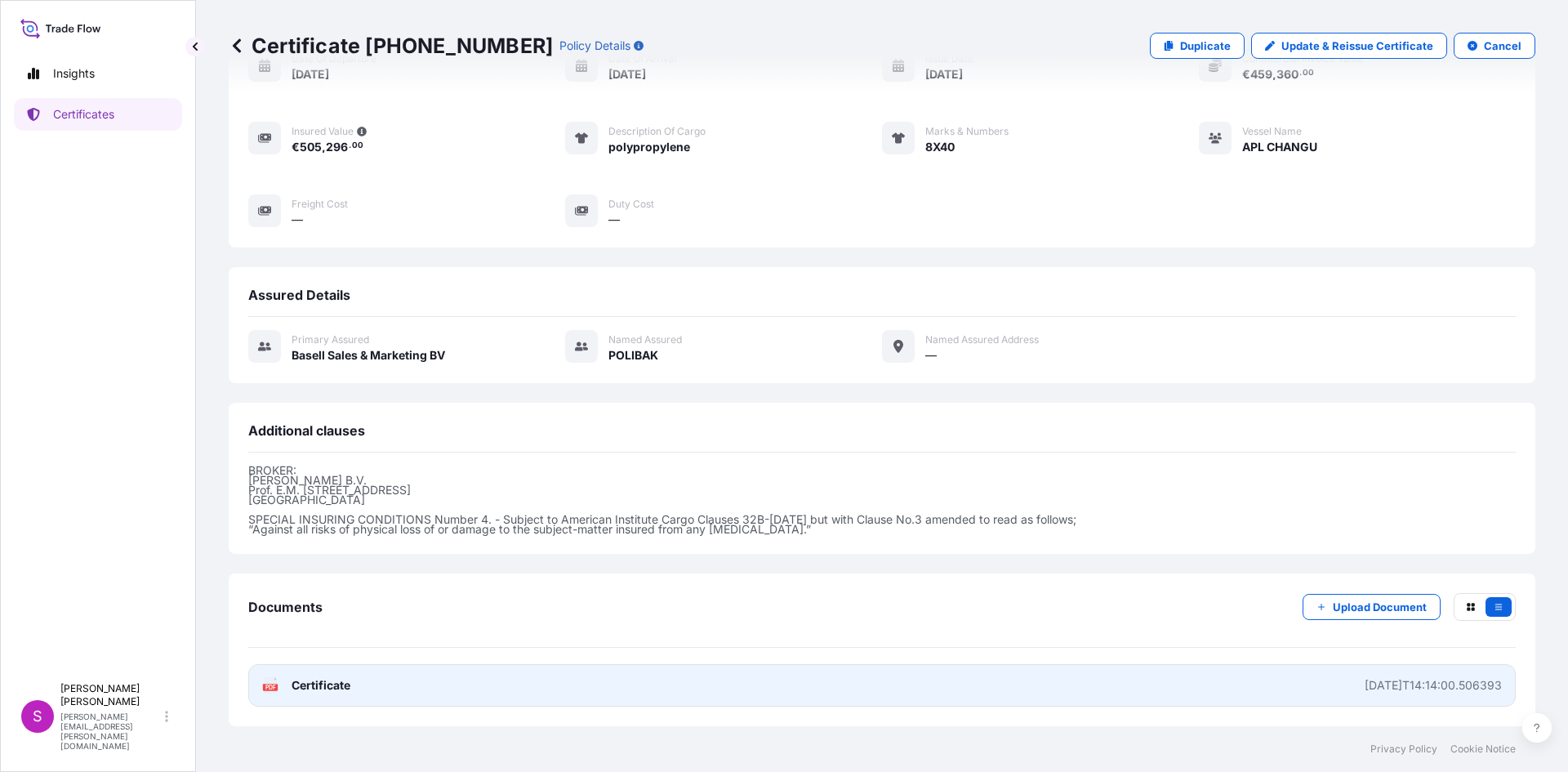
click at [272, 688] on text "PDF" at bounding box center [270, 687] width 11 height 6
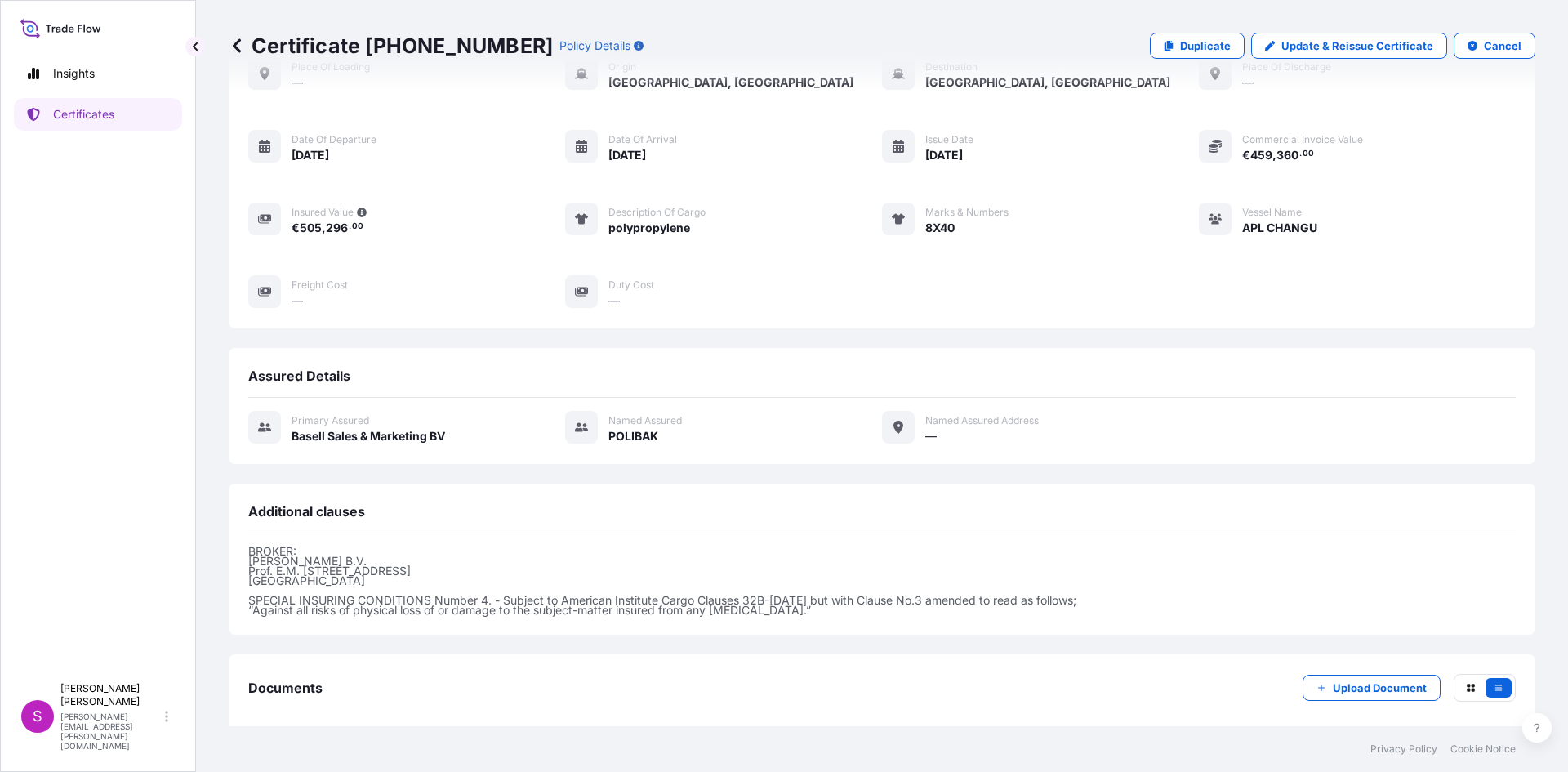
scroll to position [0, 0]
